Goal: Information Seeking & Learning: Learn about a topic

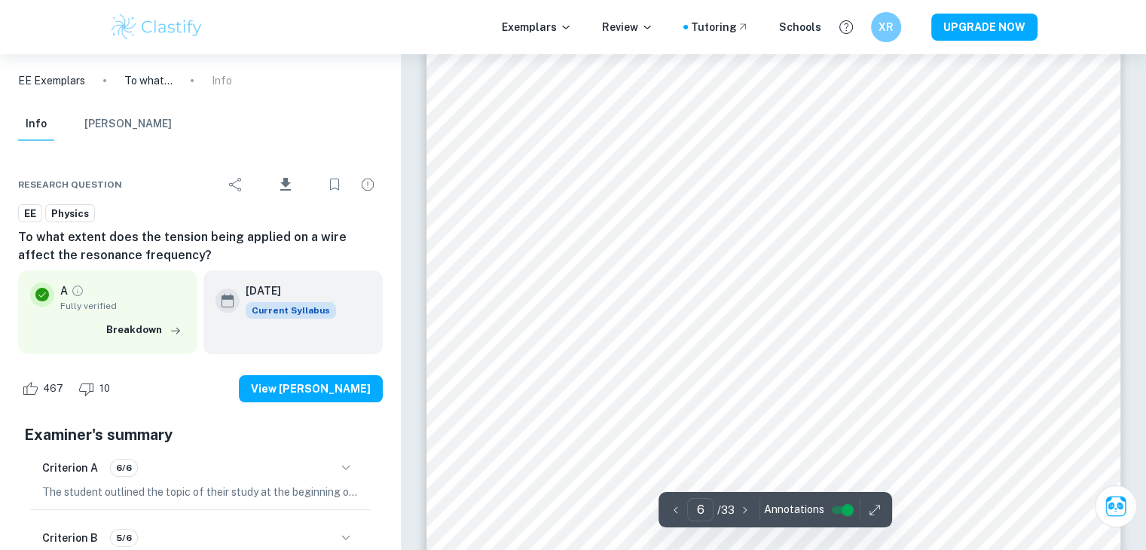
scroll to position [5998, 0]
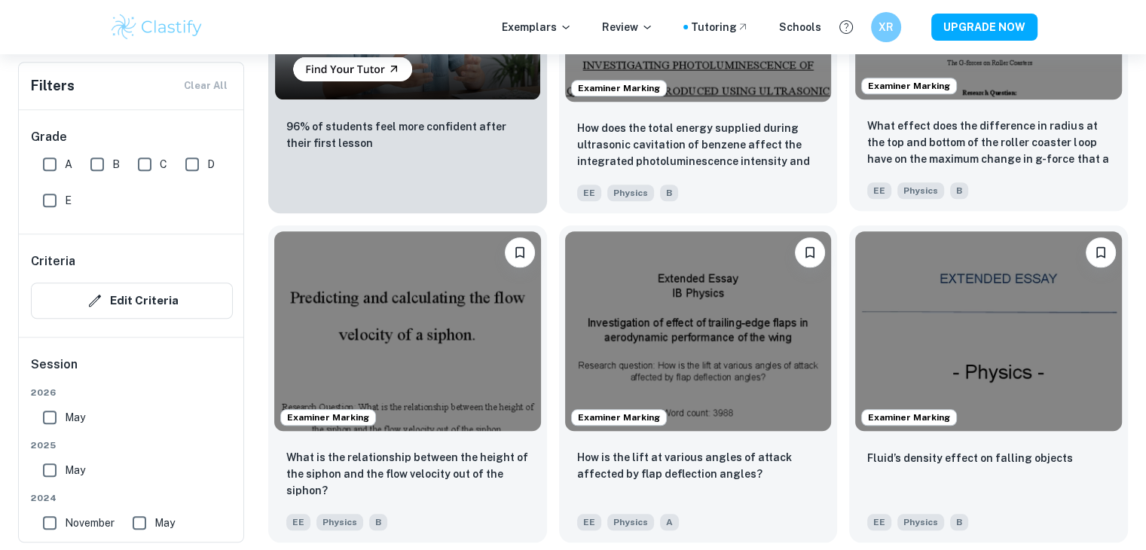
scroll to position [1402, 0]
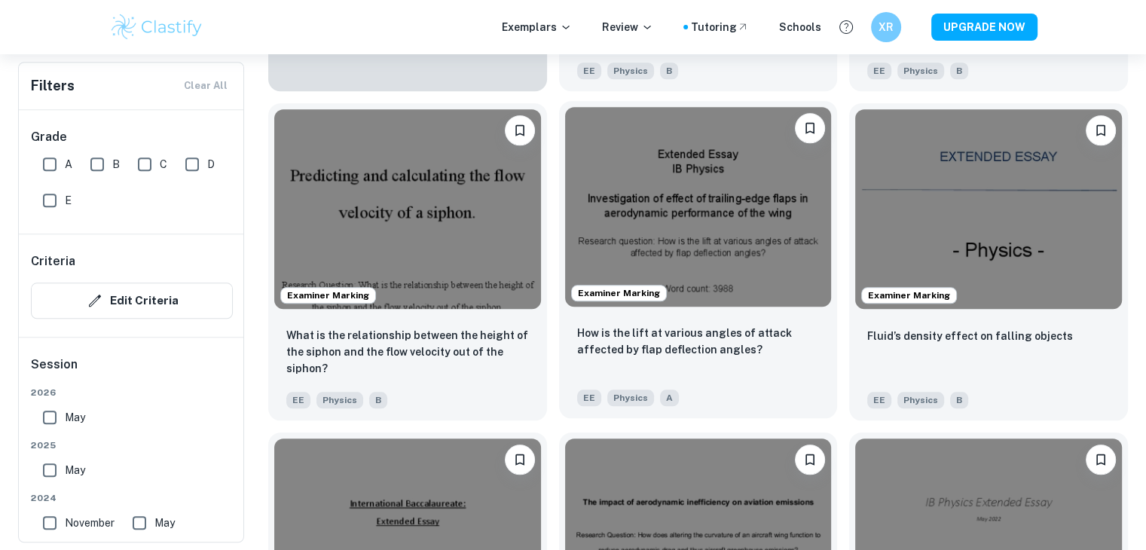
click at [626, 205] on img at bounding box center [698, 207] width 267 height 200
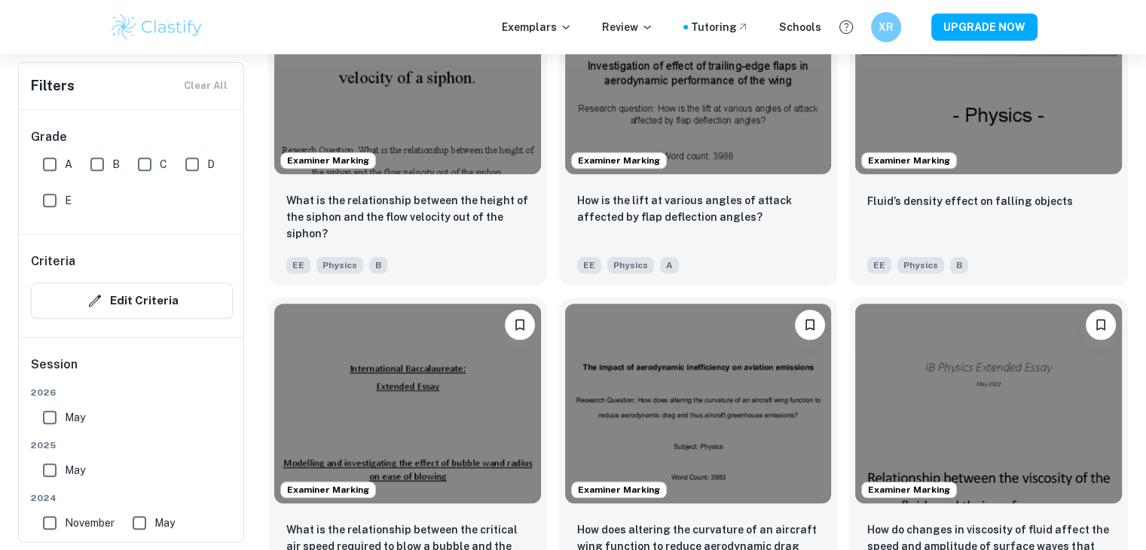
scroll to position [1779, 0]
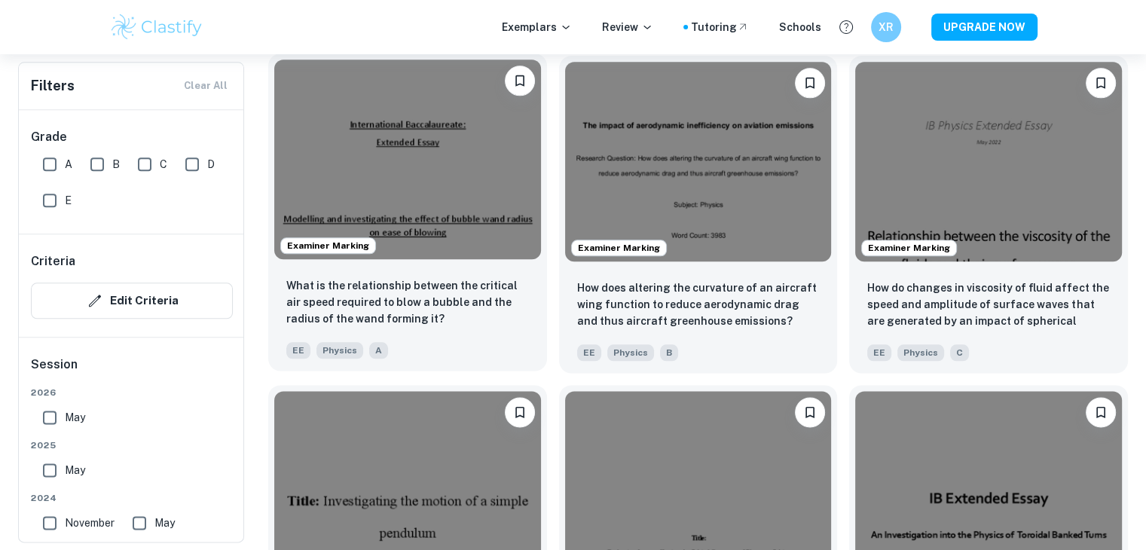
click at [450, 145] on img at bounding box center [407, 160] width 267 height 200
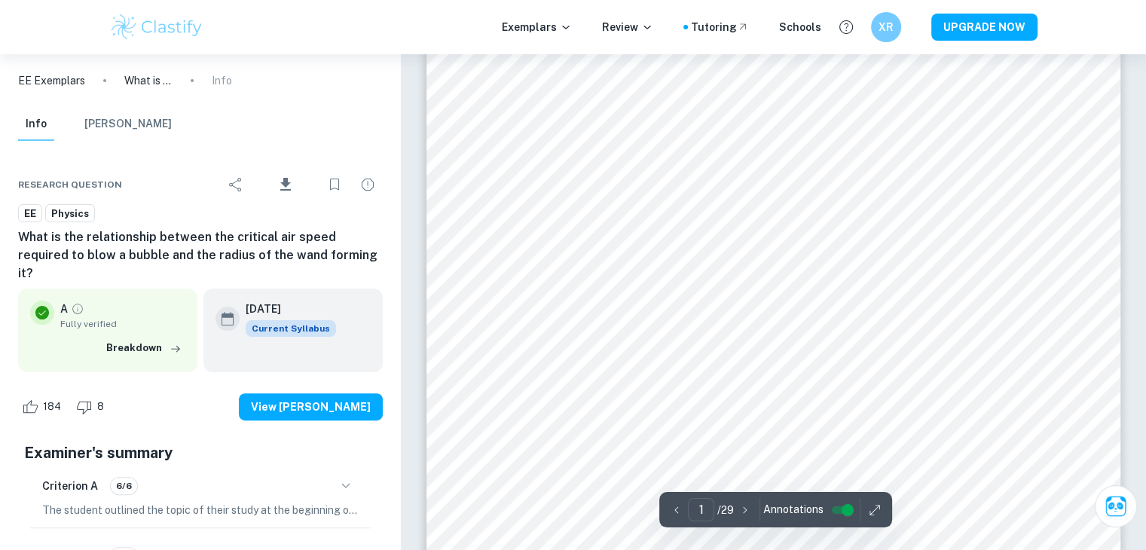
scroll to position [341, 0]
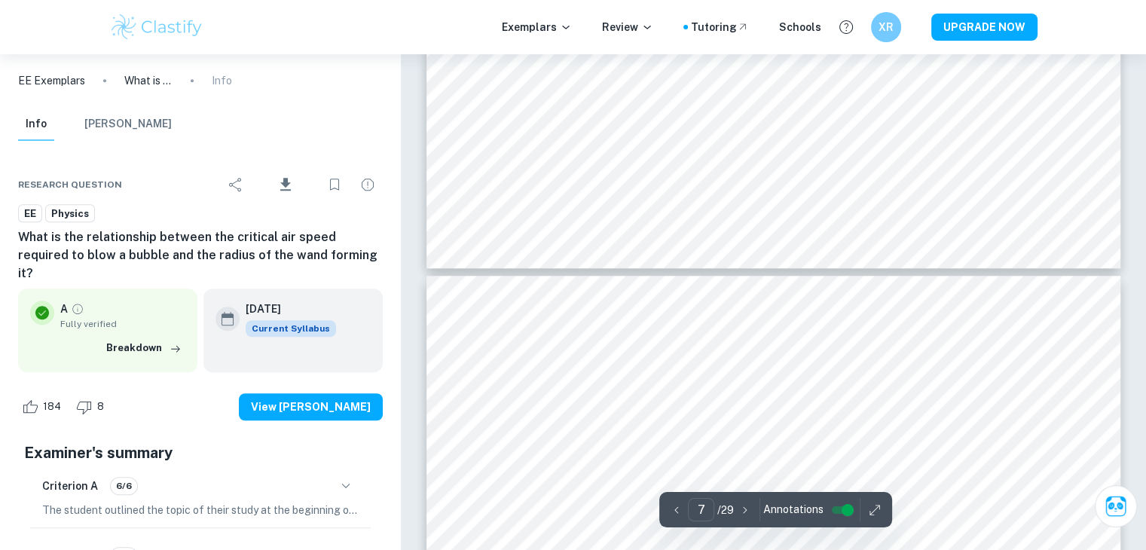
type input "8"
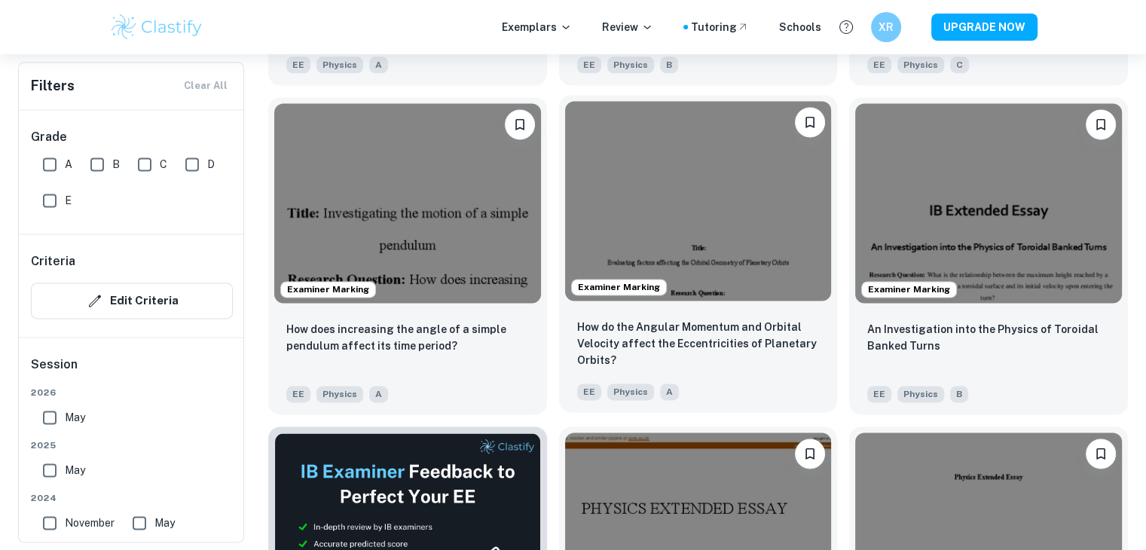
scroll to position [2080, 0]
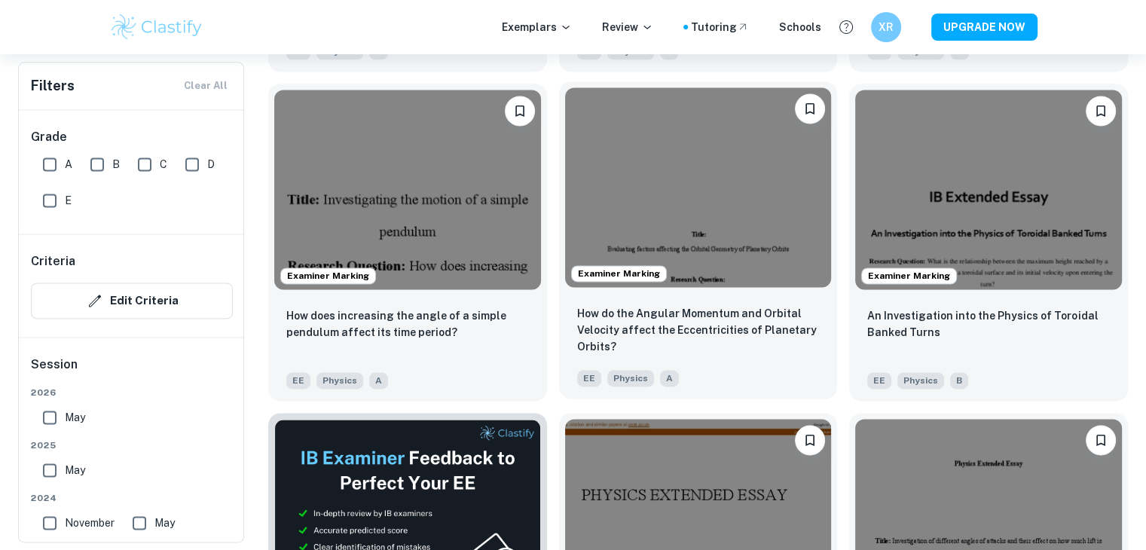
click at [633, 209] on img at bounding box center [698, 187] width 267 height 200
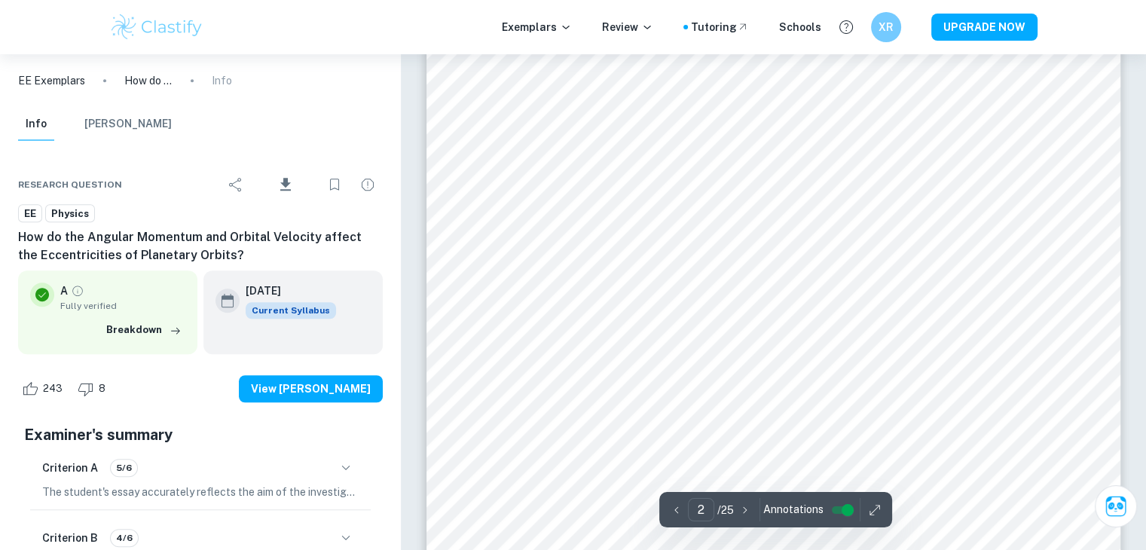
scroll to position [1055, 0]
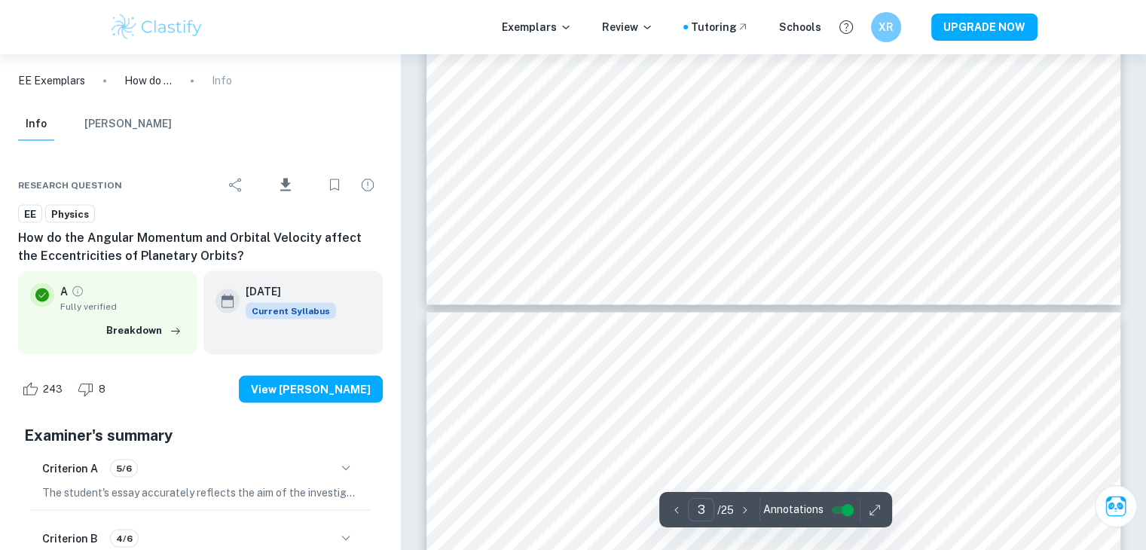
type input "4"
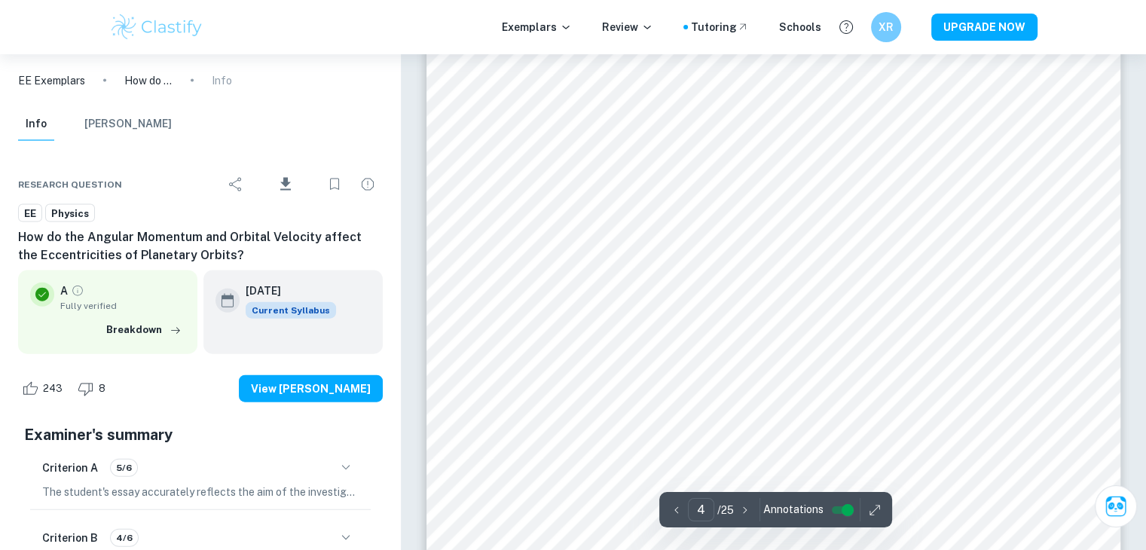
scroll to position [3339, 0]
